Goal: Transaction & Acquisition: Subscribe to service/newsletter

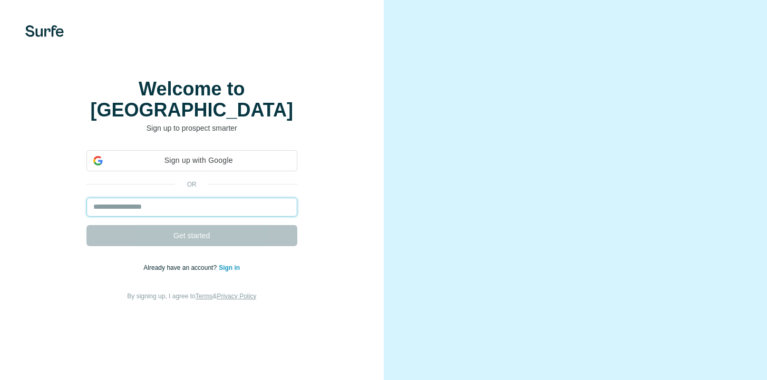
click at [192, 217] on input "email" at bounding box center [191, 207] width 211 height 19
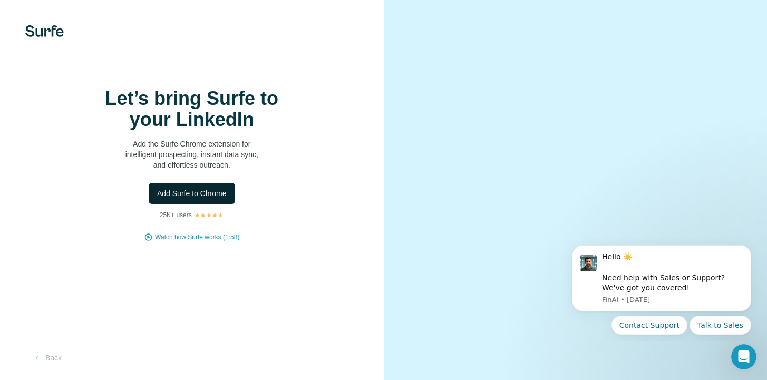
click at [186, 199] on span "Add Surfe to Chrome" at bounding box center [192, 193] width 70 height 11
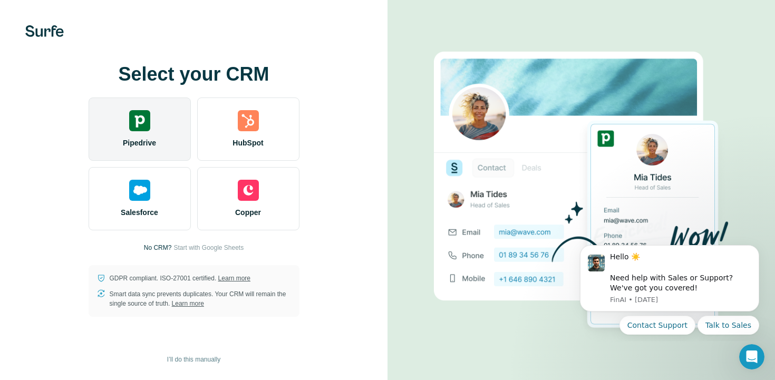
click at [139, 137] on div "Pipedrive" at bounding box center [140, 129] width 102 height 63
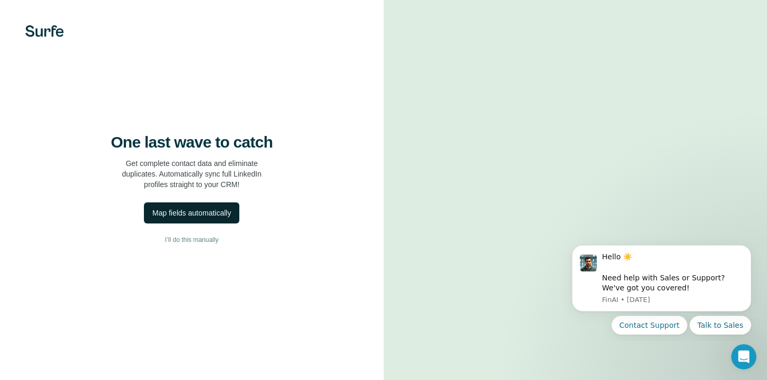
click at [199, 218] on div "Map fields automatically" at bounding box center [191, 213] width 79 height 11
